Goal: Find specific page/section: Find specific page/section

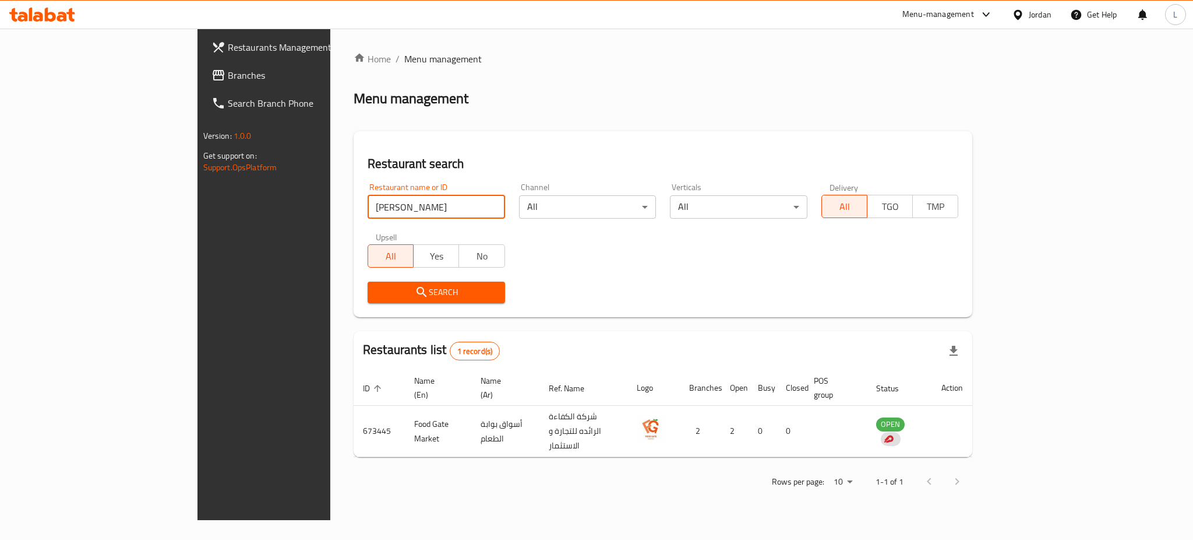
type input "[PERSON_NAME]"
click button "Search" at bounding box center [436, 292] width 137 height 22
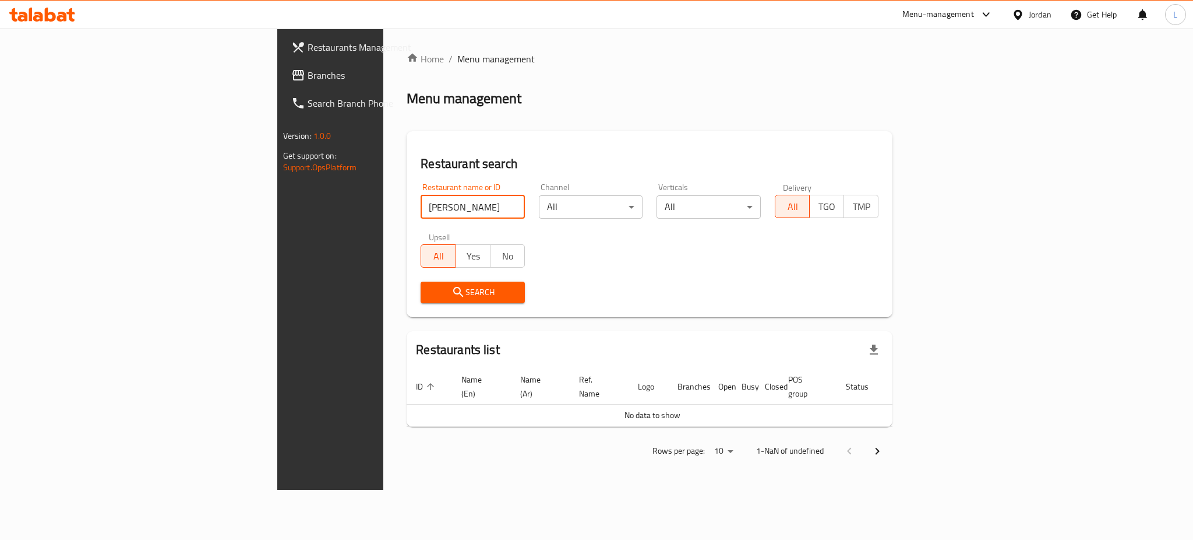
click at [421, 203] on input "[PERSON_NAME]" at bounding box center [473, 206] width 104 height 23
click at [414, 271] on div "Upsell All Yes No" at bounding box center [473, 249] width 118 height 49
click at [414, 303] on div "Search" at bounding box center [473, 292] width 118 height 36
click at [421, 285] on button "Search" at bounding box center [473, 292] width 104 height 22
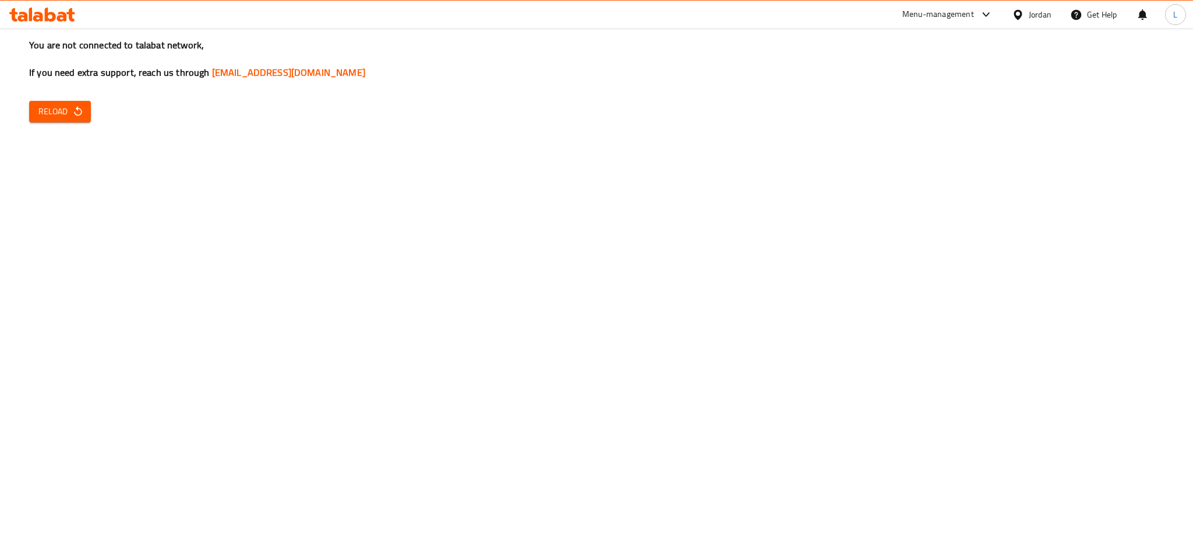
click at [59, 246] on div "You are not connected to talabat network, If you need extra support, reach us t…" at bounding box center [596, 270] width 1193 height 540
click at [61, 115] on span "Reload" at bounding box center [59, 111] width 43 height 15
